Goal: Information Seeking & Learning: Compare options

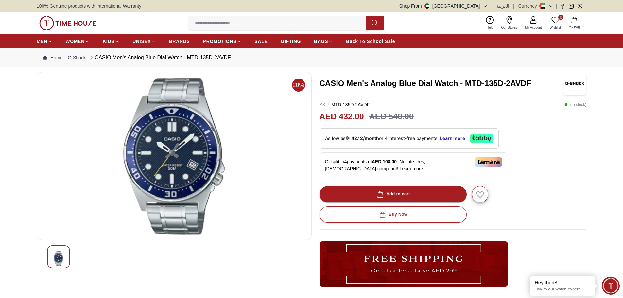
click at [363, 83] on h3 "CASIO Men's Analog Blue Dial Watch - MTD-135D-2AVDF" at bounding box center [441, 83] width 244 height 10
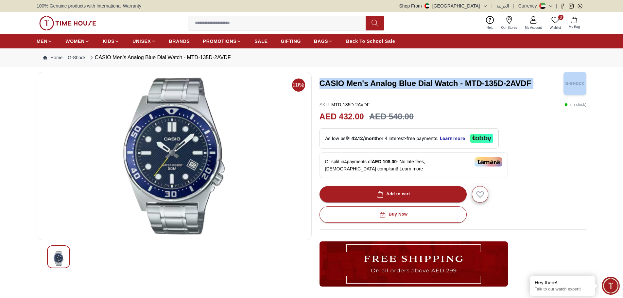
click at [363, 83] on h3 "CASIO Men's Analog Blue Dial Watch - MTD-135D-2AVDF" at bounding box center [441, 83] width 244 height 10
copy h3 "CASIO Men's Analog Blue Dial Watch - MTD-135D-2AVDF"
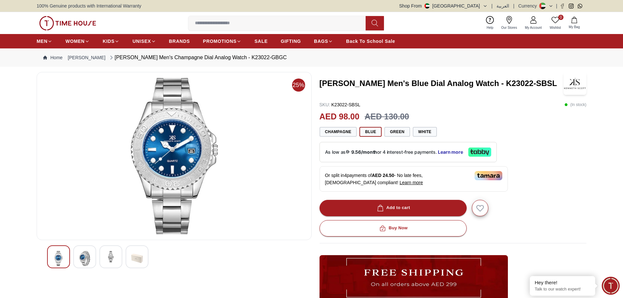
click at [89, 263] on img at bounding box center [85, 258] width 12 height 15
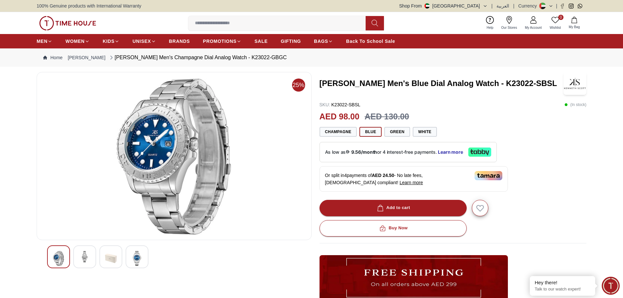
click at [135, 257] on img at bounding box center [137, 258] width 12 height 15
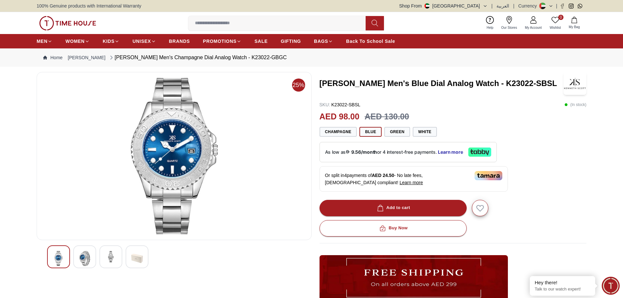
click at [62, 255] on img at bounding box center [59, 258] width 12 height 15
click at [83, 257] on img at bounding box center [85, 258] width 12 height 15
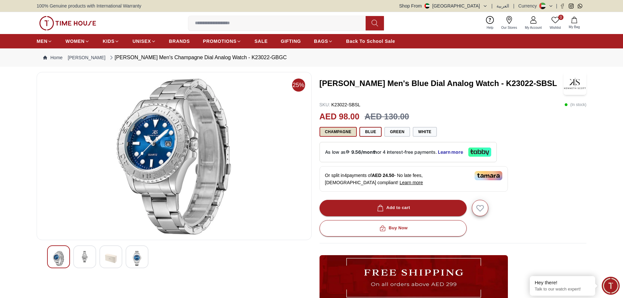
click at [339, 128] on button "Champagne" at bounding box center [338, 132] width 38 height 10
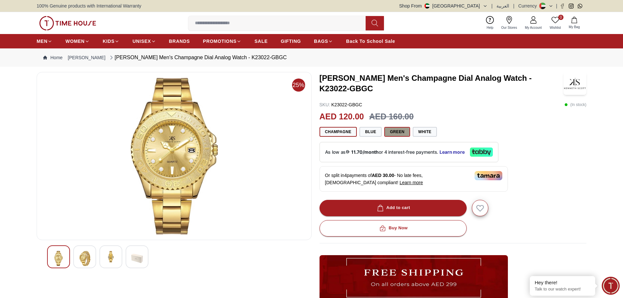
click at [396, 134] on button "Green" at bounding box center [396, 132] width 25 height 10
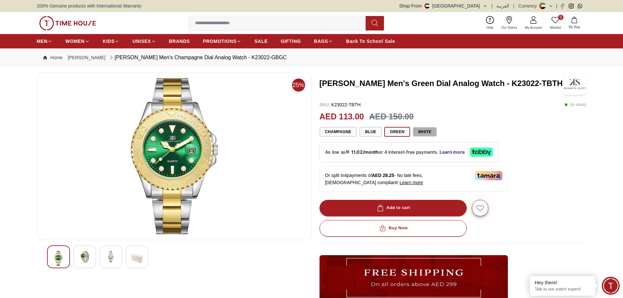
click at [420, 131] on button "White" at bounding box center [424, 132] width 24 height 10
